Goal: Communication & Community: Answer question/provide support

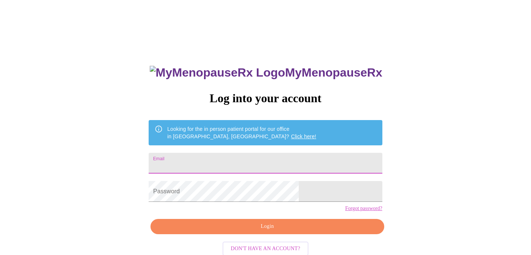
click at [220, 158] on input "Email" at bounding box center [265, 163] width 233 height 21
type input "[EMAIL_ADDRESS][DOMAIN_NAME]"
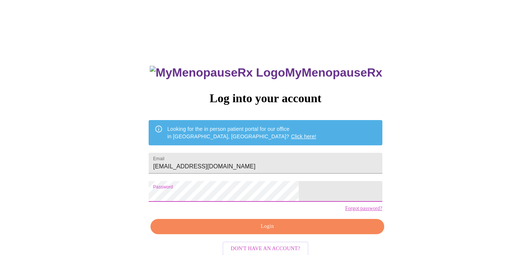
click at [243, 231] on span "Login" at bounding box center [267, 226] width 216 height 9
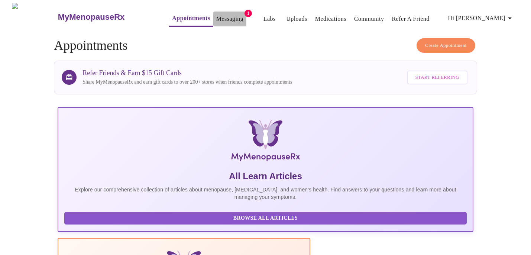
click at [216, 14] on link "Messaging" at bounding box center [229, 19] width 27 height 10
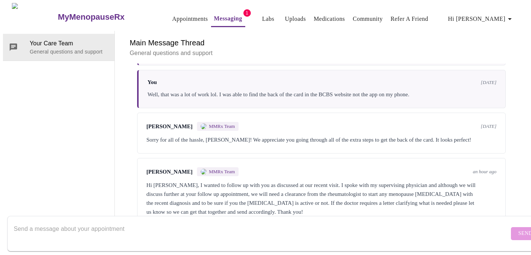
scroll to position [333, 0]
click at [333, 222] on textarea "Send a message about your appointment" at bounding box center [262, 234] width 496 height 24
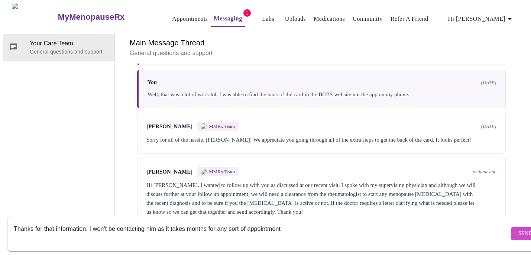
click at [158, 223] on textarea "Thanks for that information. I won't be contacting him as it takes months for a…" at bounding box center [262, 234] width 496 height 24
drag, startPoint x: 159, startPoint y: 222, endPoint x: 159, endPoint y: 234, distance: 11.9
click at [159, 234] on textarea "Thanks for that information. I won't be contacting him as it takes months for a…" at bounding box center [262, 234] width 496 height 24
click at [252, 223] on textarea "Thanks for that information. I won't be contacting him. My PCM and regular [MED…" at bounding box center [262, 234] width 496 height 24
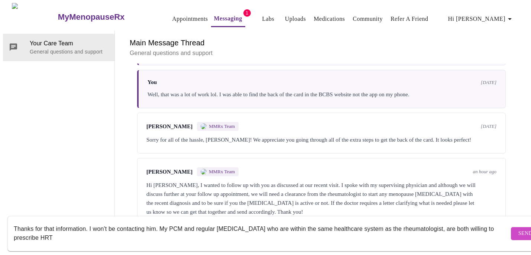
click at [65, 235] on textarea "Thanks for that information. I won't be contacting him. My PCM and regular [MED…" at bounding box center [262, 234] width 496 height 24
click at [161, 222] on textarea "Thanks for that information. I won't be contacting him. My PCM and regular [MED…" at bounding box center [262, 234] width 496 height 24
drag, startPoint x: 161, startPoint y: 220, endPoint x: 163, endPoint y: 245, distance: 24.6
click at [163, 245] on div "Thanks for that information. I won't be contacting him. My PCM and regular [MED…" at bounding box center [273, 233] width 546 height 43
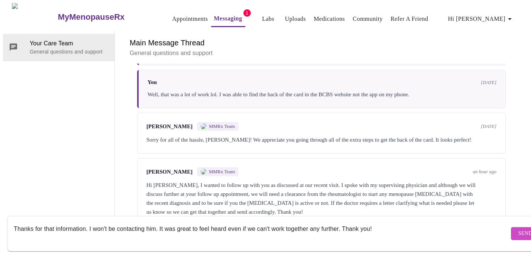
type textarea "Thanks for that information. I won't be contacting him. It was great to feel he…"
click at [511, 228] on button "Send" at bounding box center [525, 233] width 29 height 13
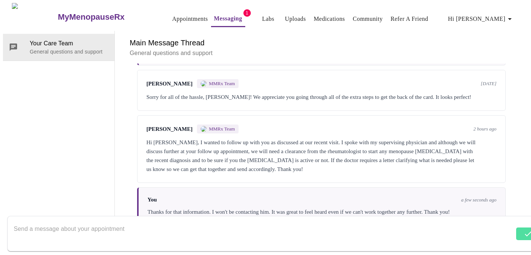
scroll to position [387, 0]
